Goal: Use online tool/utility: Utilize a website feature to perform a specific function

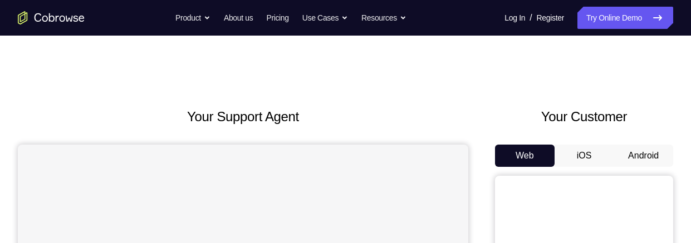
click at [655, 158] on button "Android" at bounding box center [644, 156] width 60 height 22
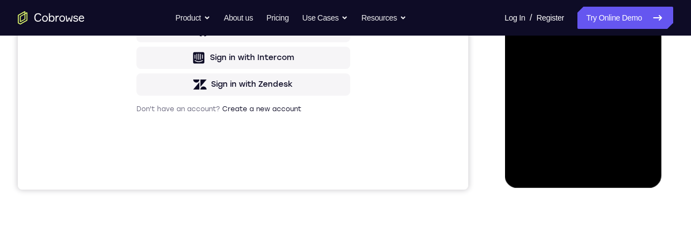
scroll to position [332, 0]
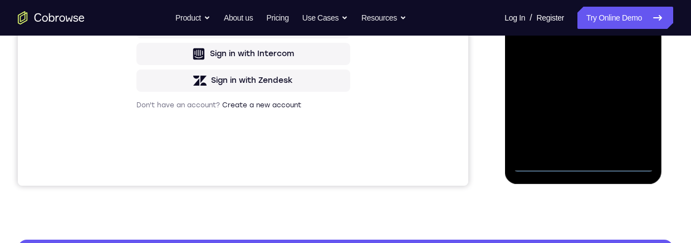
click at [583, 167] on div at bounding box center [583, 17] width 140 height 312
click at [627, 120] on div at bounding box center [583, 17] width 140 height 312
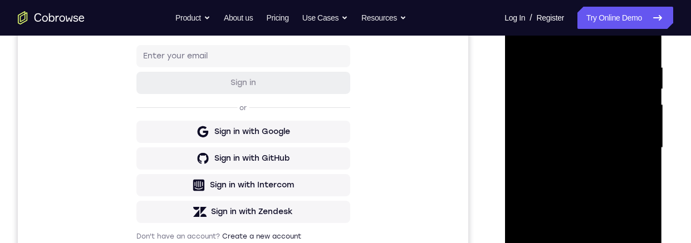
scroll to position [154, 0]
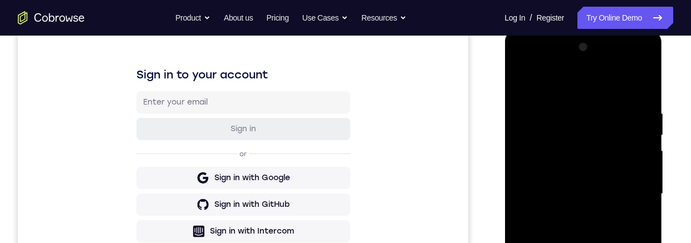
click at [603, 77] on div at bounding box center [583, 194] width 140 height 312
click at [627, 198] on div at bounding box center [583, 195] width 140 height 312
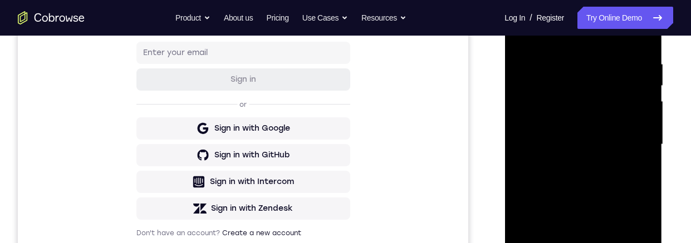
scroll to position [268, 0]
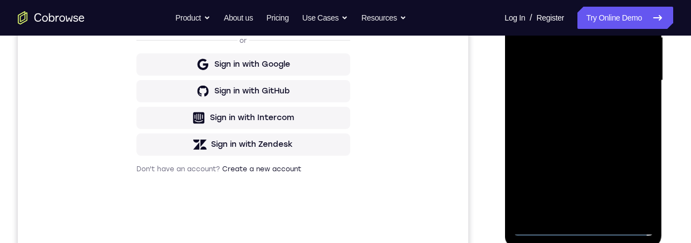
click at [574, 218] on div at bounding box center [583, 81] width 140 height 312
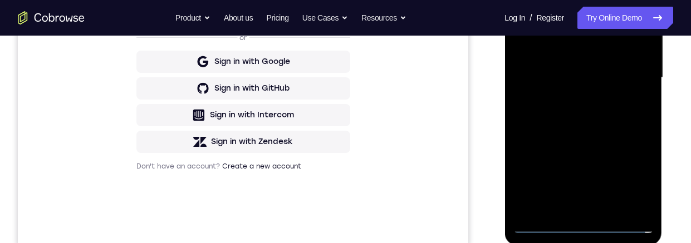
click at [575, 211] on div at bounding box center [583, 78] width 140 height 312
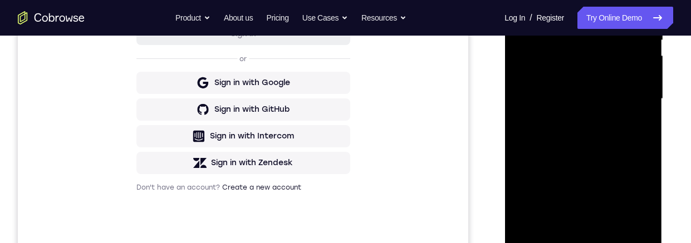
scroll to position [246, 0]
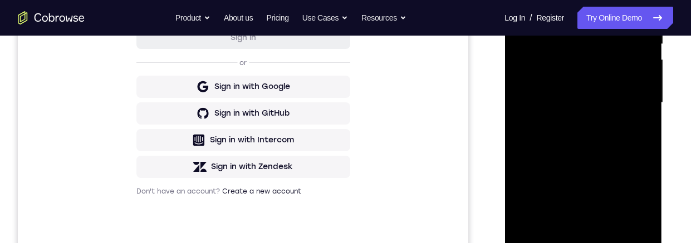
click at [626, 94] on div at bounding box center [583, 103] width 140 height 312
click at [622, 86] on div at bounding box center [583, 103] width 140 height 312
click at [619, 103] on div at bounding box center [583, 103] width 140 height 312
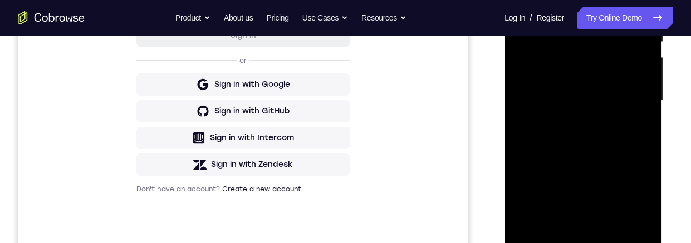
click at [622, 147] on div at bounding box center [583, 101] width 140 height 312
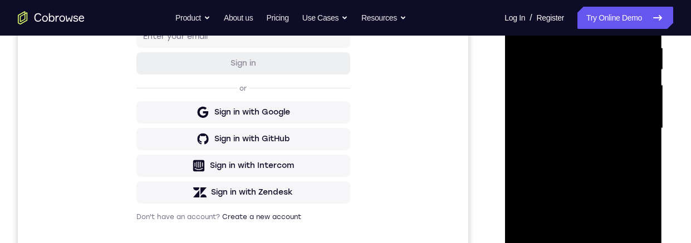
scroll to position [215, 0]
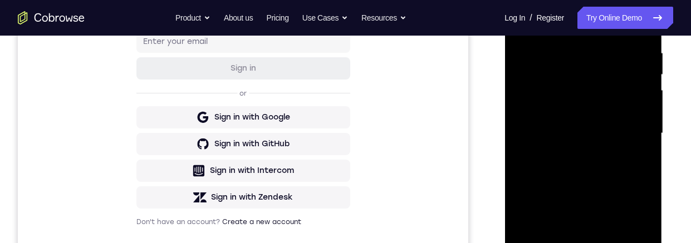
click at [567, 52] on div at bounding box center [583, 134] width 140 height 312
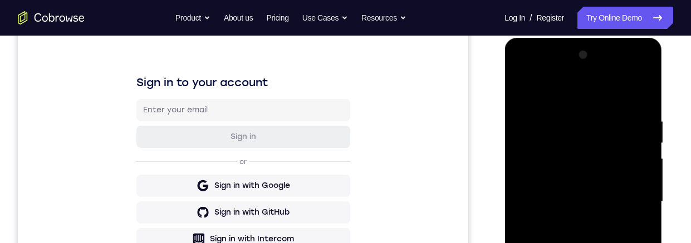
scroll to position [144, 0]
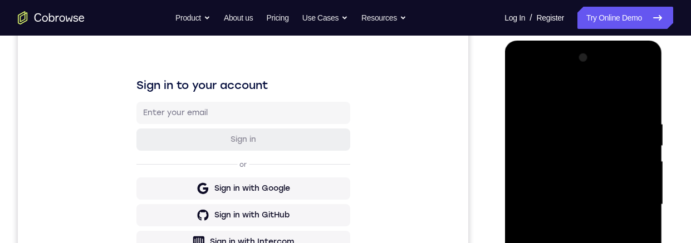
click at [636, 94] on div at bounding box center [583, 205] width 140 height 312
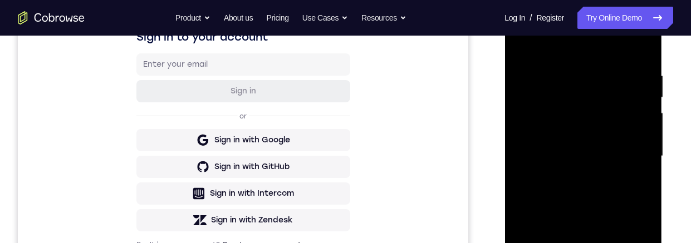
scroll to position [221, 0]
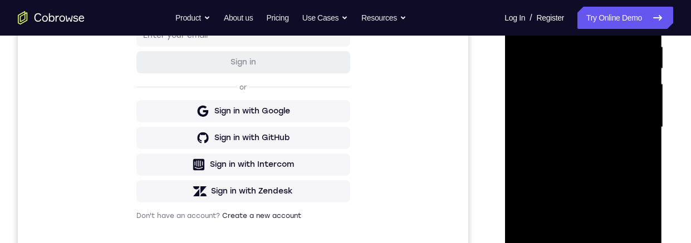
click at [610, 151] on div at bounding box center [583, 128] width 140 height 312
click at [584, 112] on div at bounding box center [583, 128] width 140 height 312
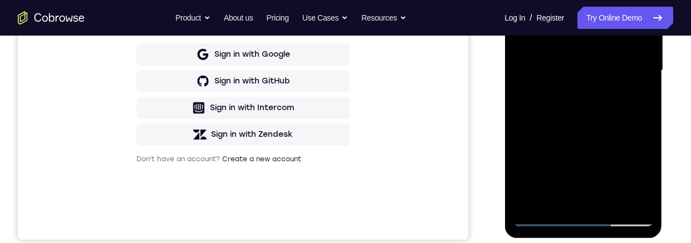
scroll to position [279, 0]
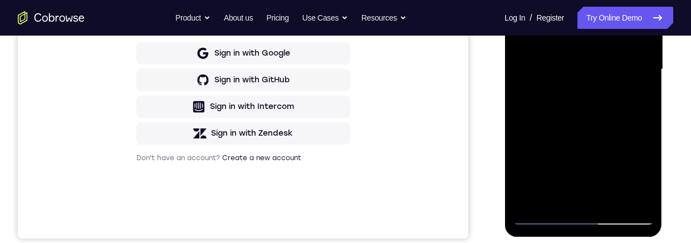
click at [612, 202] on div at bounding box center [583, 70] width 140 height 312
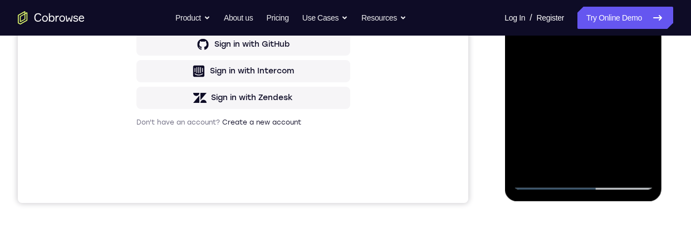
click at [616, 167] on div at bounding box center [583, 34] width 140 height 312
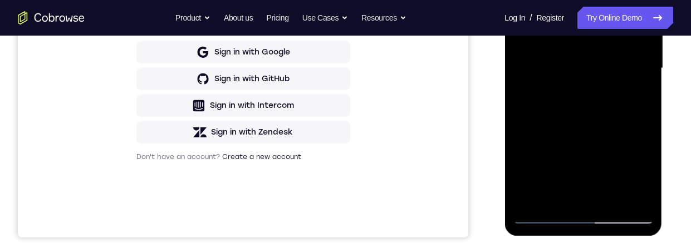
click at [614, 124] on div at bounding box center [583, 69] width 140 height 312
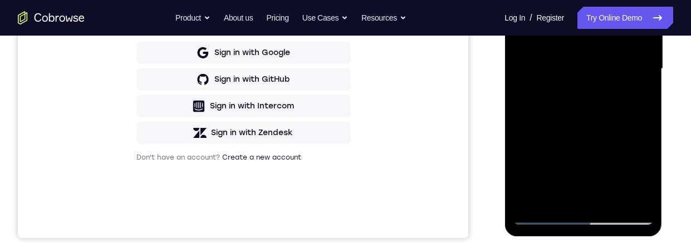
click at [620, 65] on div at bounding box center [583, 69] width 140 height 312
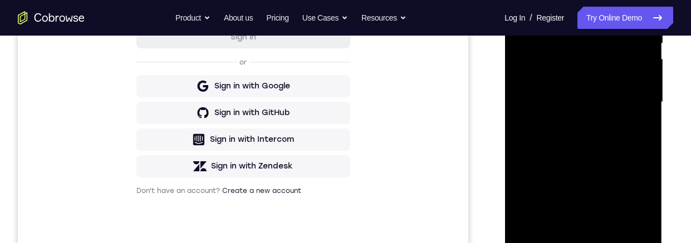
scroll to position [264, 0]
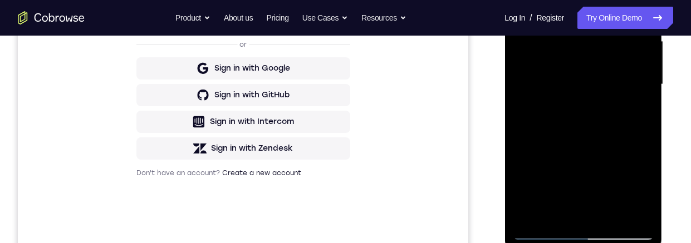
click at [599, 193] on div at bounding box center [583, 85] width 140 height 312
click at [611, 192] on div at bounding box center [583, 85] width 140 height 312
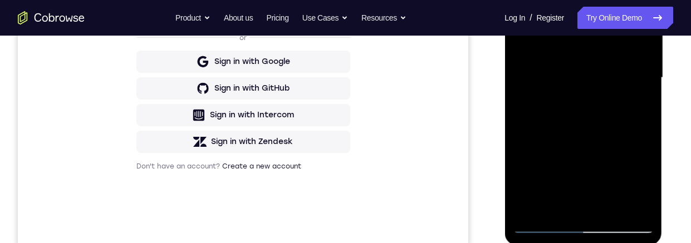
click at [636, 109] on div at bounding box center [583, 78] width 140 height 312
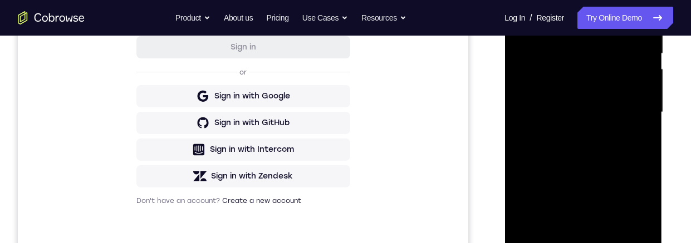
scroll to position [151, 0]
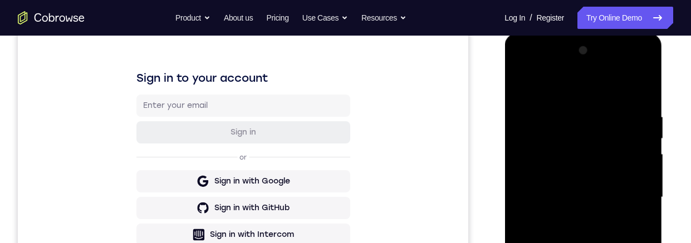
click at [518, 88] on div at bounding box center [583, 198] width 140 height 312
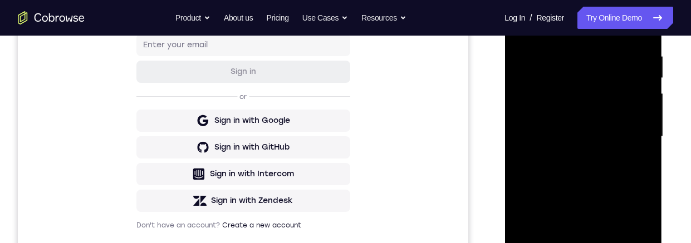
scroll to position [198, 0]
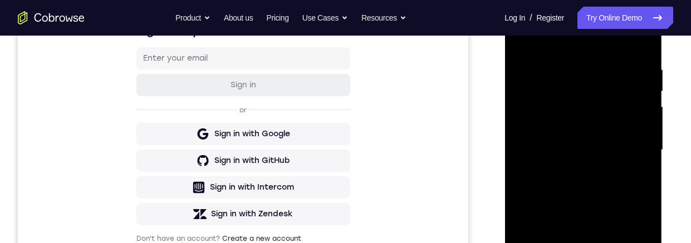
click at [522, 38] on div at bounding box center [583, 150] width 140 height 312
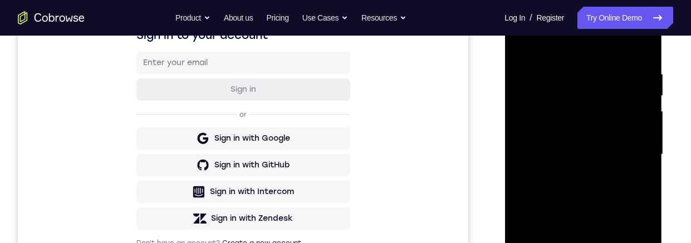
scroll to position [185, 0]
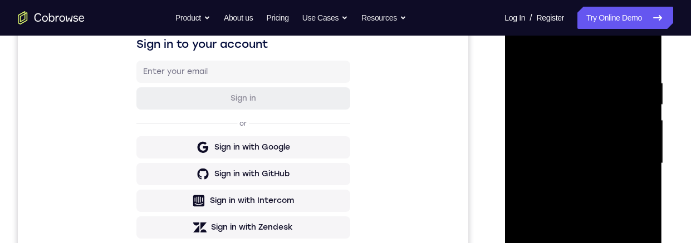
click at [646, 55] on div at bounding box center [583, 164] width 140 height 312
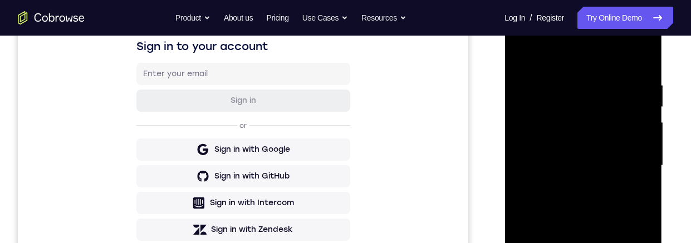
click at [549, 81] on div at bounding box center [583, 166] width 140 height 312
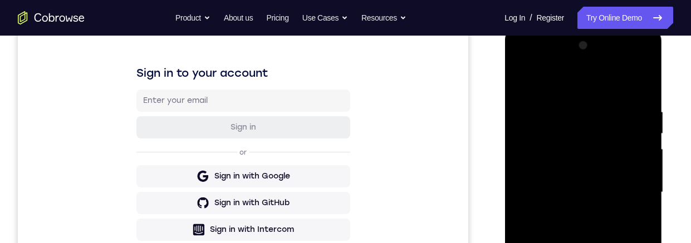
scroll to position [158, 0]
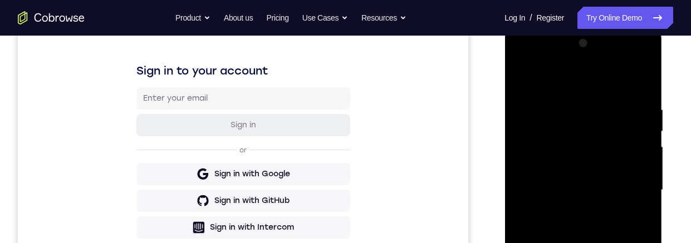
click at [515, 75] on div at bounding box center [583, 191] width 140 height 312
click at [525, 78] on div at bounding box center [583, 191] width 140 height 312
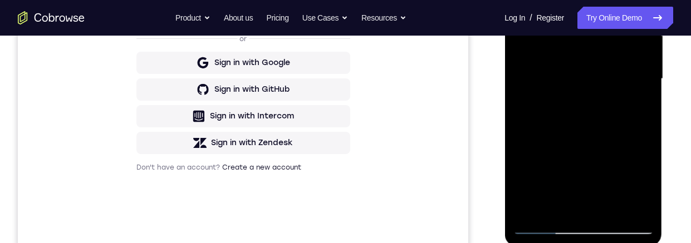
scroll to position [299, 0]
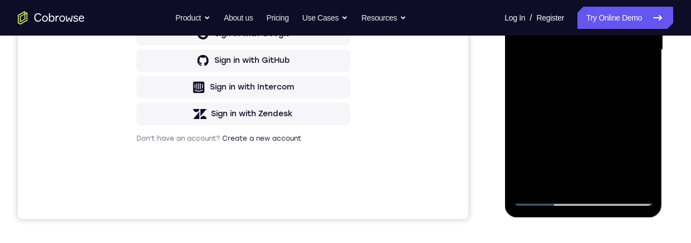
click at [640, 182] on div at bounding box center [583, 50] width 140 height 312
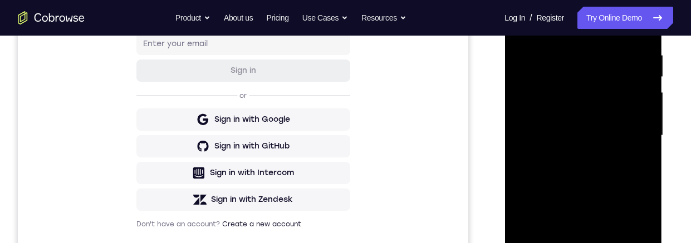
scroll to position [213, 0]
click at [555, 187] on div at bounding box center [583, 135] width 140 height 312
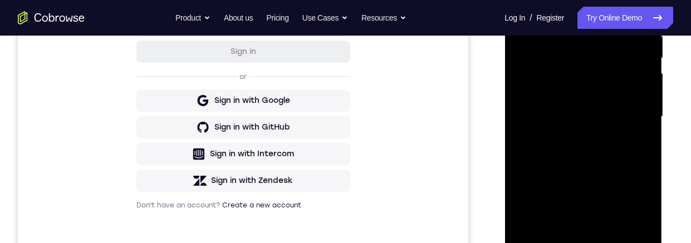
scroll to position [254, 0]
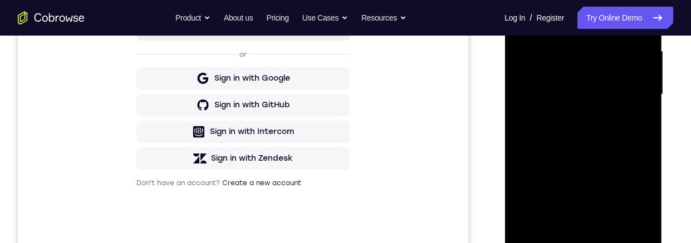
click at [542, 163] on div at bounding box center [583, 95] width 140 height 312
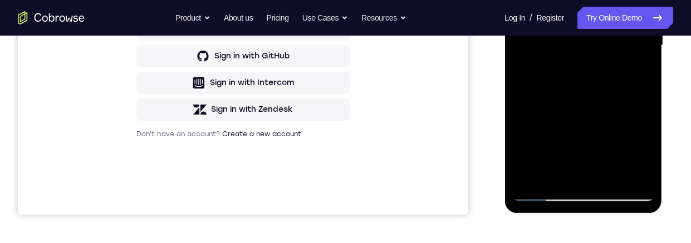
scroll to position [310, 0]
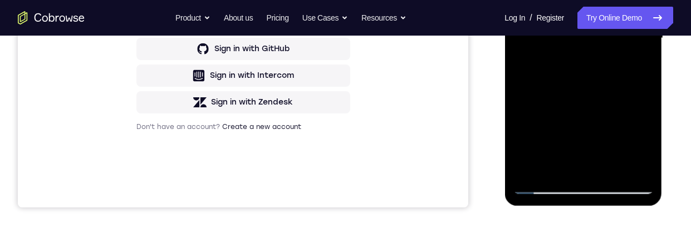
click at [528, 0] on div at bounding box center [583, 38] width 140 height 312
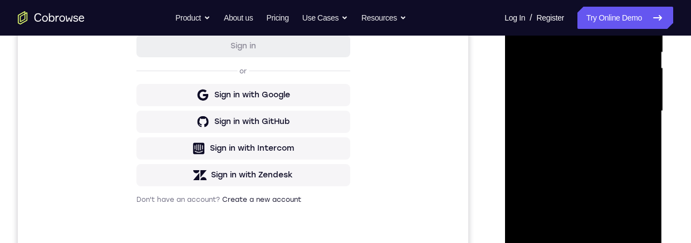
scroll to position [175, 0]
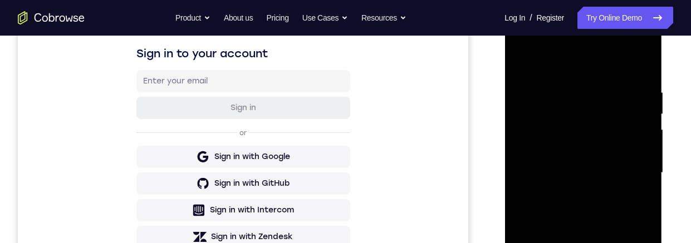
click at [524, 59] on div at bounding box center [583, 173] width 140 height 312
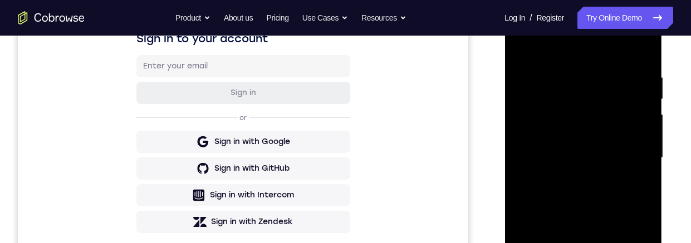
scroll to position [177, 0]
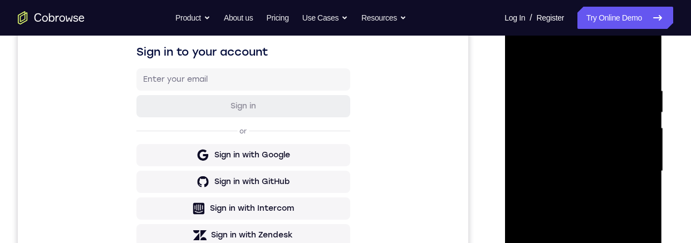
click at [526, 64] on div at bounding box center [583, 172] width 140 height 312
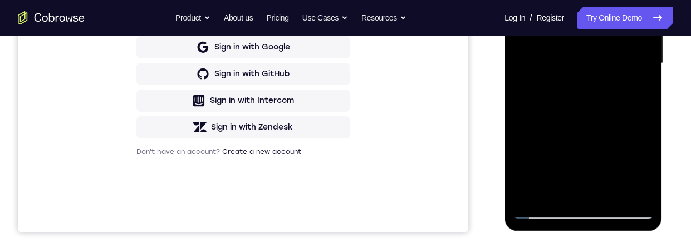
scroll to position [292, 0]
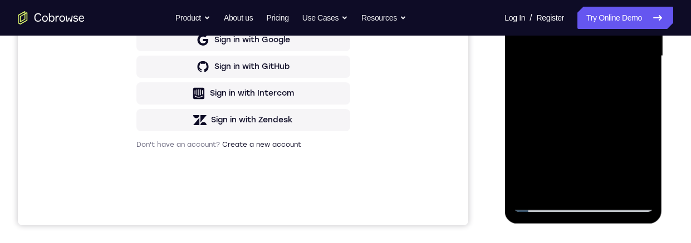
click at [538, 183] on div at bounding box center [583, 56] width 140 height 312
click at [638, 188] on div at bounding box center [583, 56] width 140 height 312
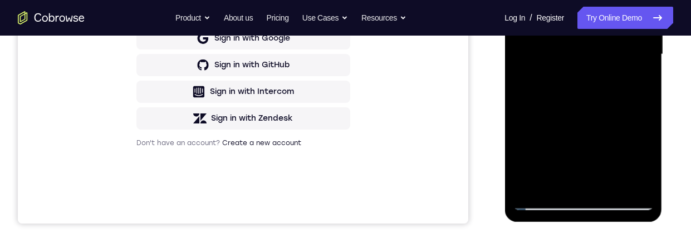
click at [640, 193] on div at bounding box center [583, 55] width 140 height 312
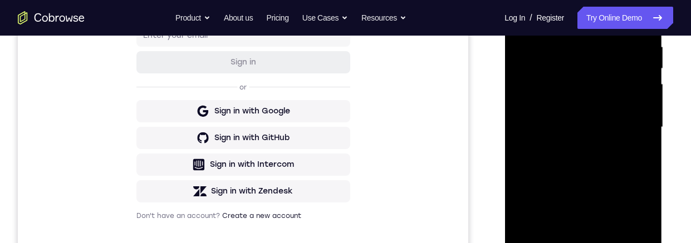
scroll to position [221, 0]
click at [528, 243] on div at bounding box center [583, 128] width 140 height 312
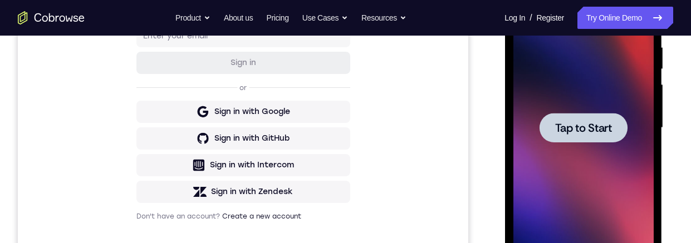
click at [626, 213] on div at bounding box center [583, 128] width 140 height 312
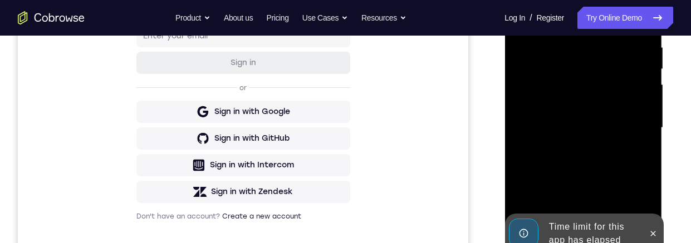
scroll to position [288, 0]
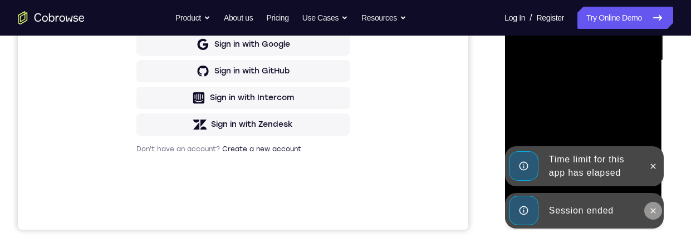
click at [656, 211] on icon at bounding box center [652, 211] width 9 height 9
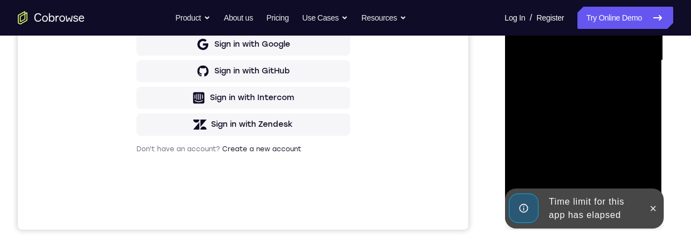
click at [658, 176] on div at bounding box center [584, 62] width 158 height 332
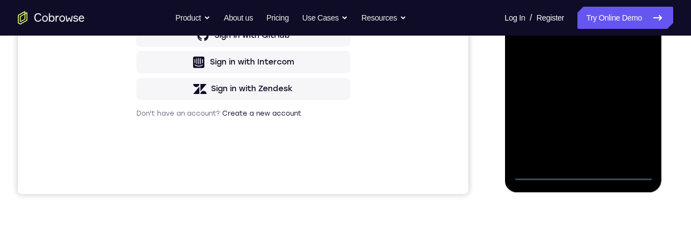
click at [583, 175] on div at bounding box center [583, 25] width 140 height 312
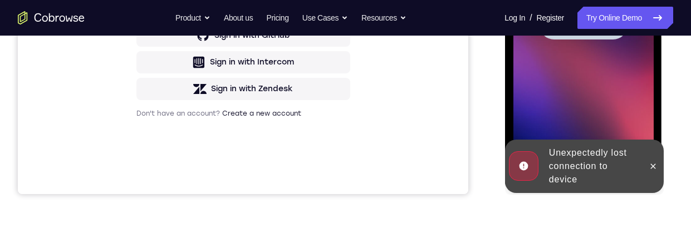
scroll to position [256, 0]
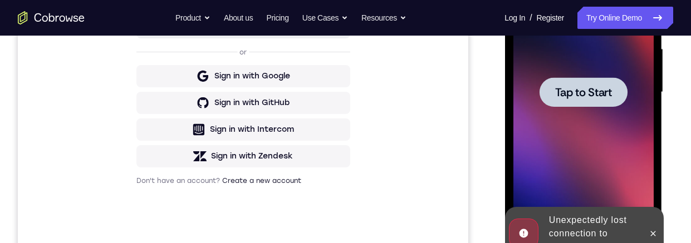
click at [605, 77] on div at bounding box center [583, 92] width 88 height 30
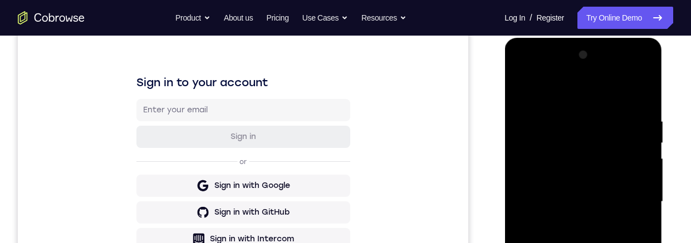
scroll to position [404, 0]
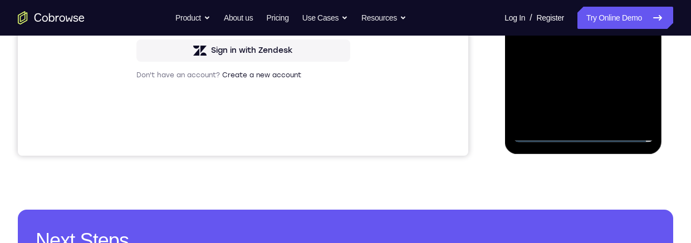
scroll to position [301, 0]
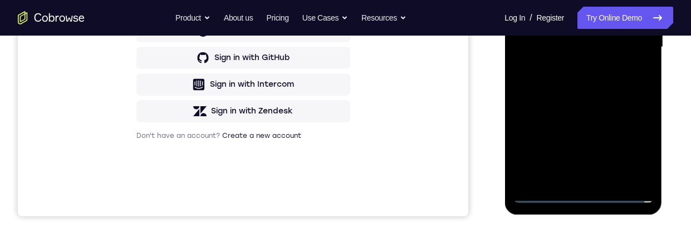
click at [600, 0] on div at bounding box center [583, 47] width 140 height 312
click at [633, 43] on div at bounding box center [583, 47] width 140 height 312
click at [569, 66] on div at bounding box center [583, 47] width 140 height 312
click at [608, 33] on div at bounding box center [583, 47] width 140 height 312
click at [599, 19] on div at bounding box center [583, 47] width 140 height 312
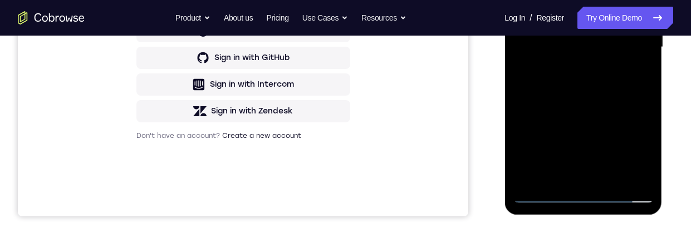
click at [613, 47] on div at bounding box center [583, 47] width 140 height 312
click at [621, 85] on div at bounding box center [583, 47] width 140 height 312
click at [614, 76] on div at bounding box center [583, 47] width 140 height 312
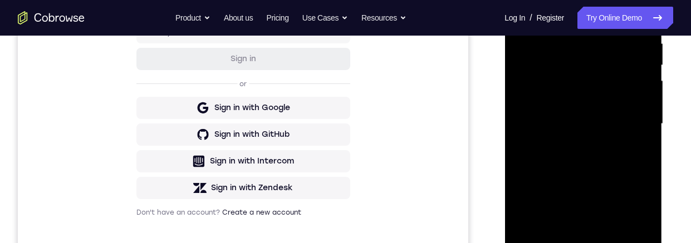
scroll to position [225, 0]
click at [623, 172] on div at bounding box center [583, 124] width 140 height 312
click at [531, 131] on div at bounding box center [583, 123] width 140 height 312
click at [649, 111] on div at bounding box center [583, 123] width 140 height 312
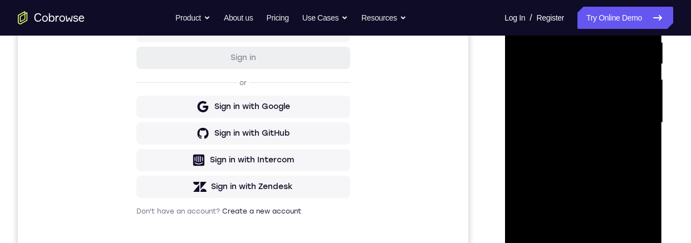
click at [649, 141] on div at bounding box center [583, 123] width 140 height 312
click at [649, 150] on div at bounding box center [583, 123] width 140 height 312
click at [570, 176] on div at bounding box center [583, 123] width 140 height 312
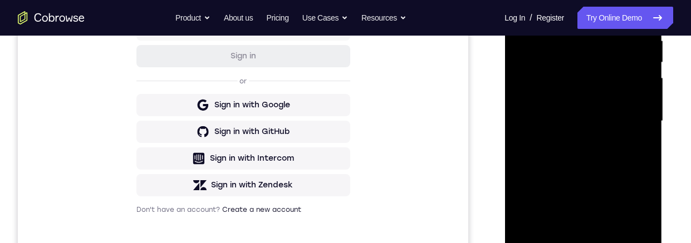
click at [646, 142] on div at bounding box center [583, 121] width 140 height 312
click at [602, 179] on div at bounding box center [583, 121] width 140 height 312
click at [643, 117] on div at bounding box center [583, 121] width 140 height 312
click at [644, 122] on div at bounding box center [583, 121] width 140 height 312
click at [646, 118] on div at bounding box center [583, 121] width 140 height 312
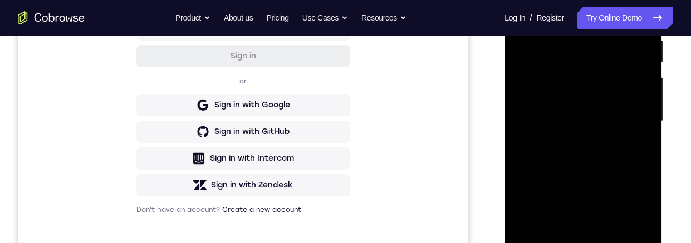
click at [643, 118] on div at bounding box center [583, 121] width 140 height 312
click at [644, 203] on div at bounding box center [583, 121] width 140 height 312
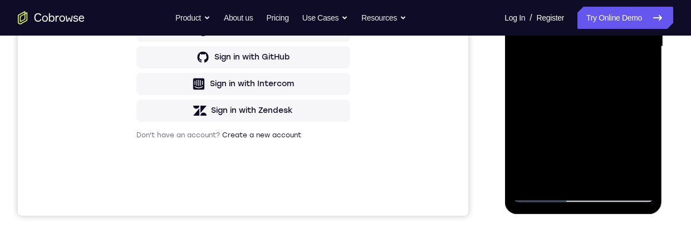
click at [645, 113] on div at bounding box center [583, 47] width 140 height 312
click at [648, 106] on div at bounding box center [583, 47] width 140 height 312
click at [652, 106] on div at bounding box center [583, 47] width 140 height 312
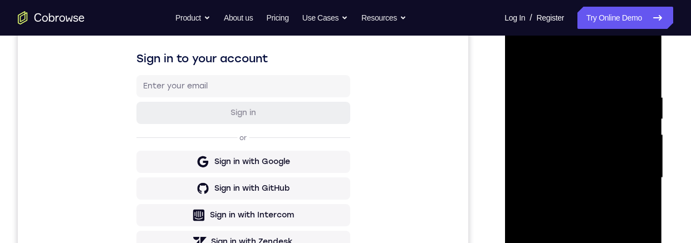
scroll to position [134, 0]
